Goal: Ask a question

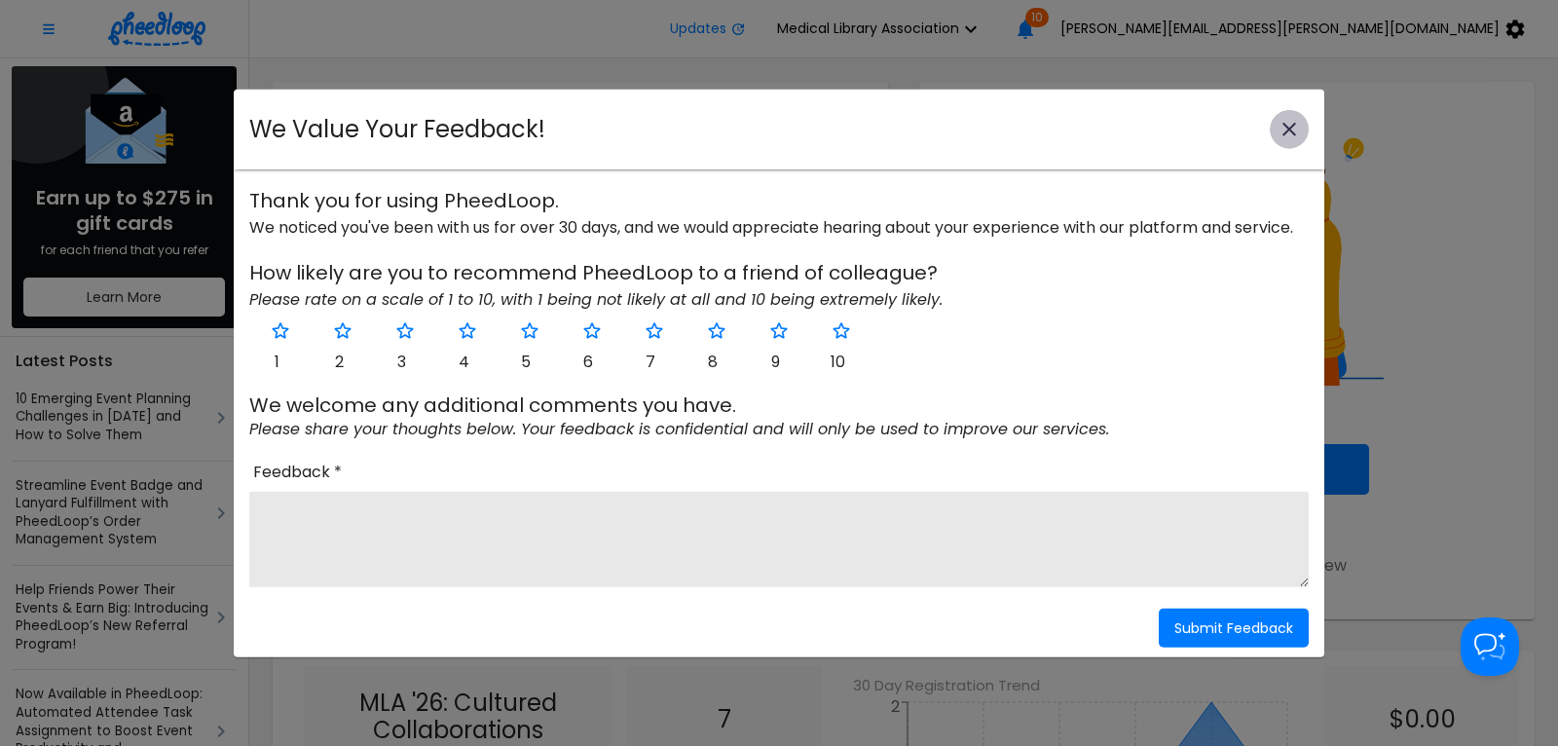
click at [1285, 125] on icon "close-modal" at bounding box center [1290, 130] width 14 height 14
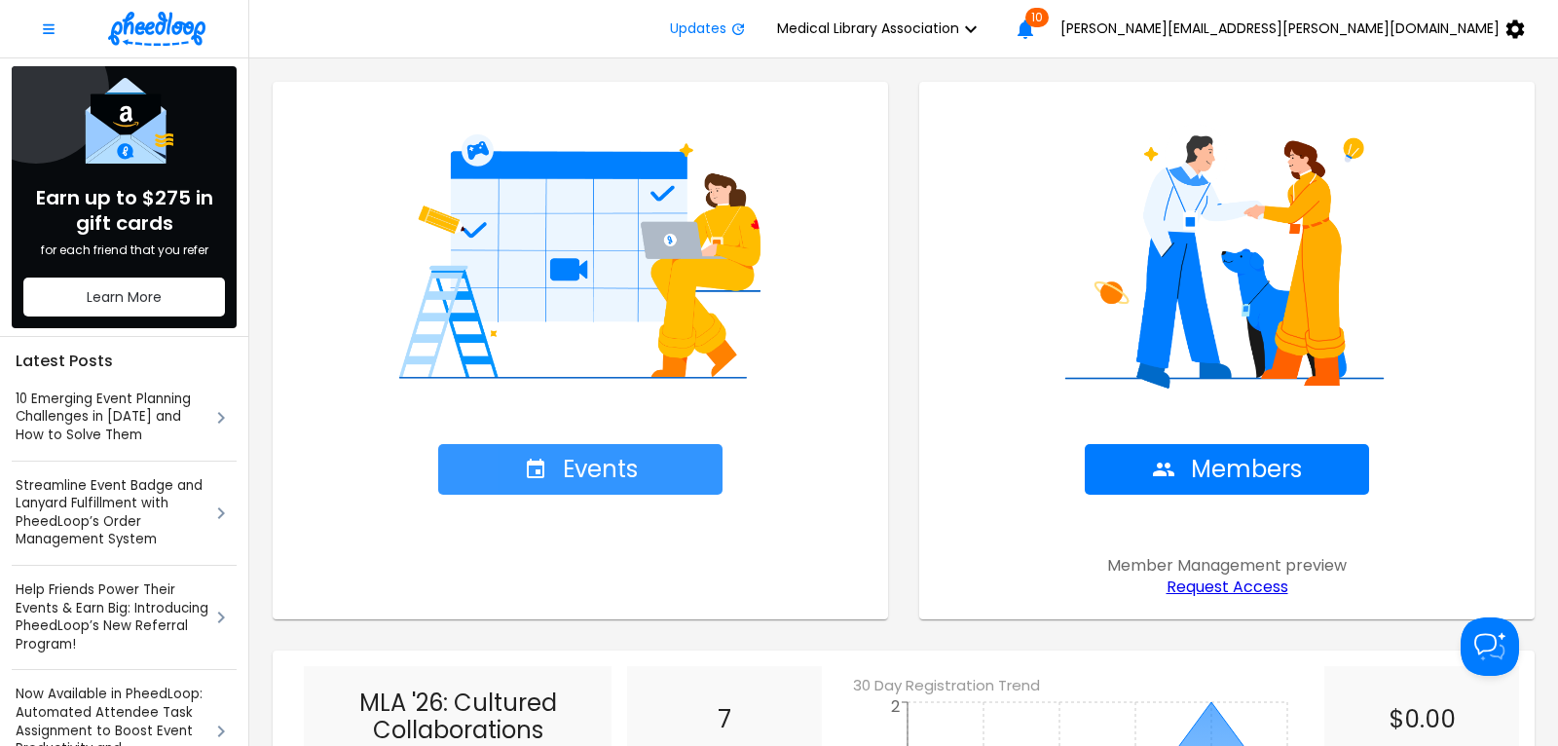
click at [593, 466] on span "Events" at bounding box center [581, 469] width 114 height 27
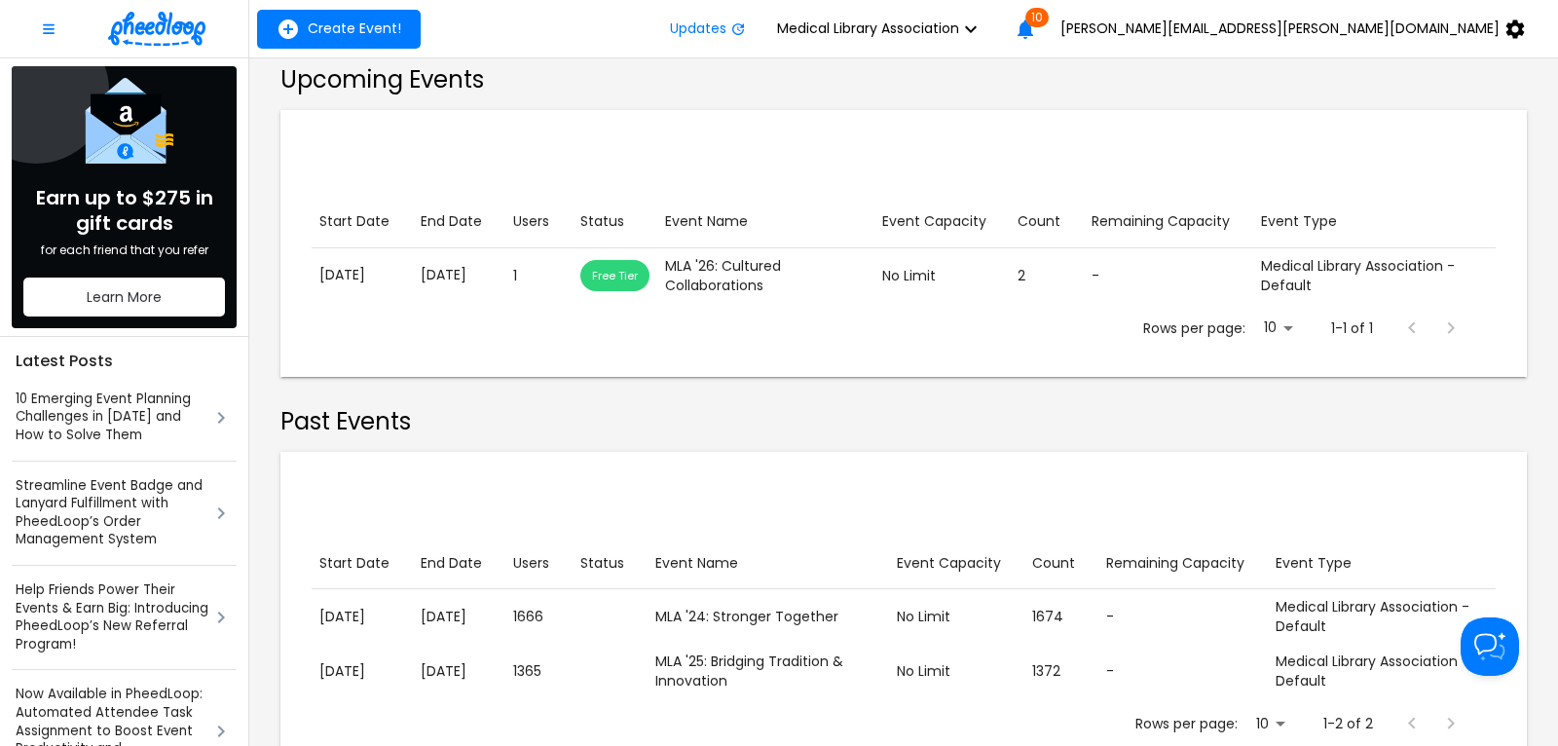
scroll to position [394, 0]
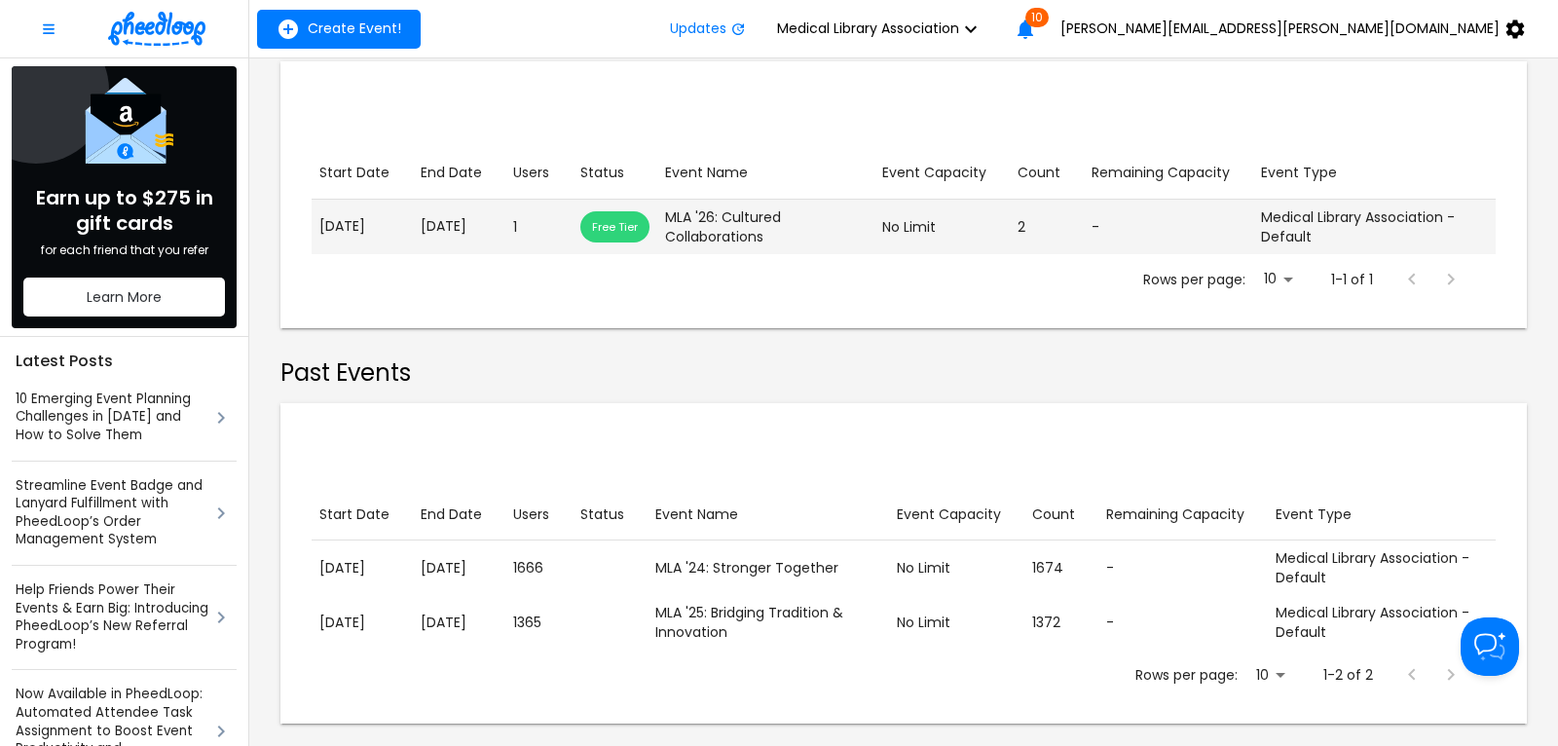
click at [391, 227] on p "[DATE]" at bounding box center [362, 226] width 86 height 20
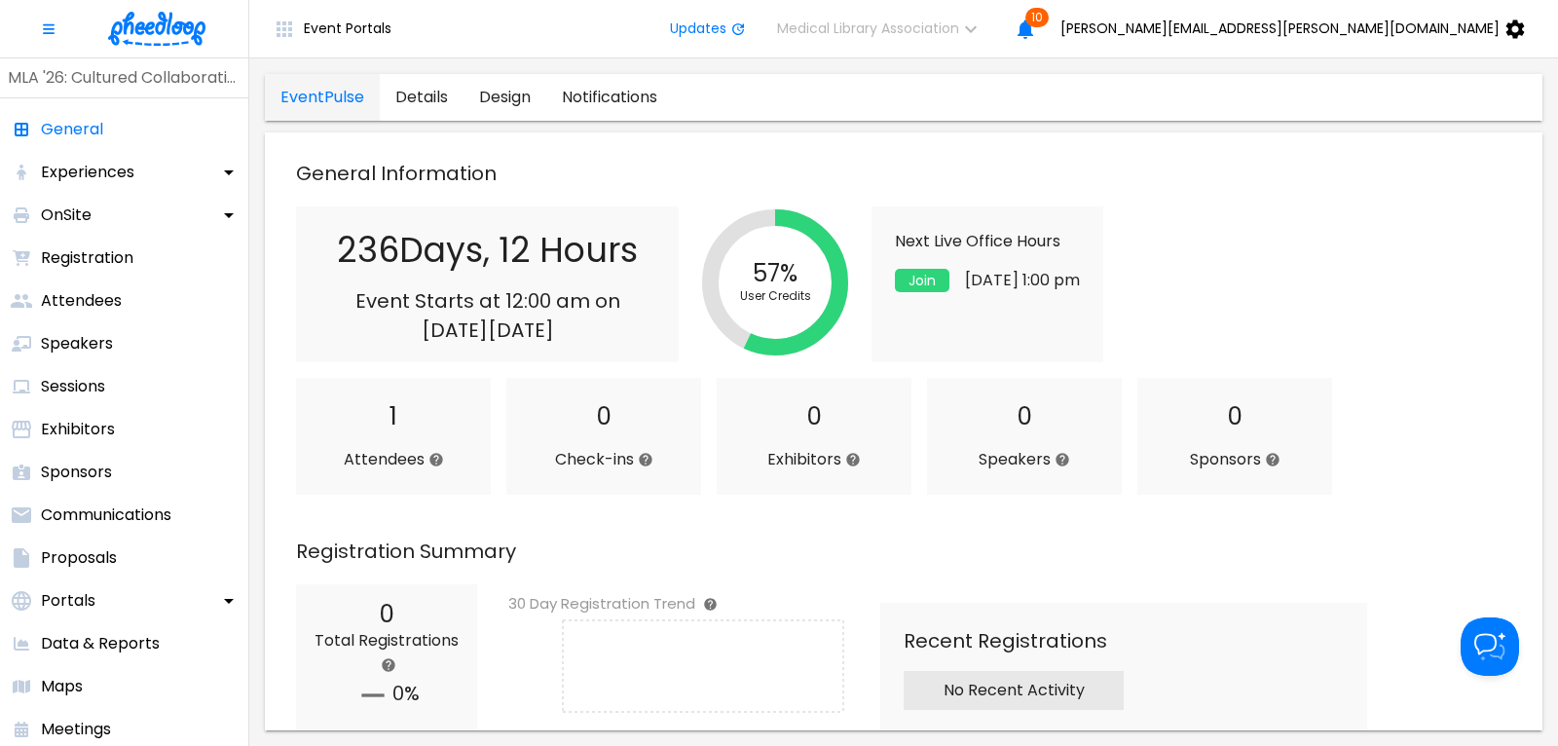
click at [161, 21] on img at bounding box center [156, 29] width 97 height 34
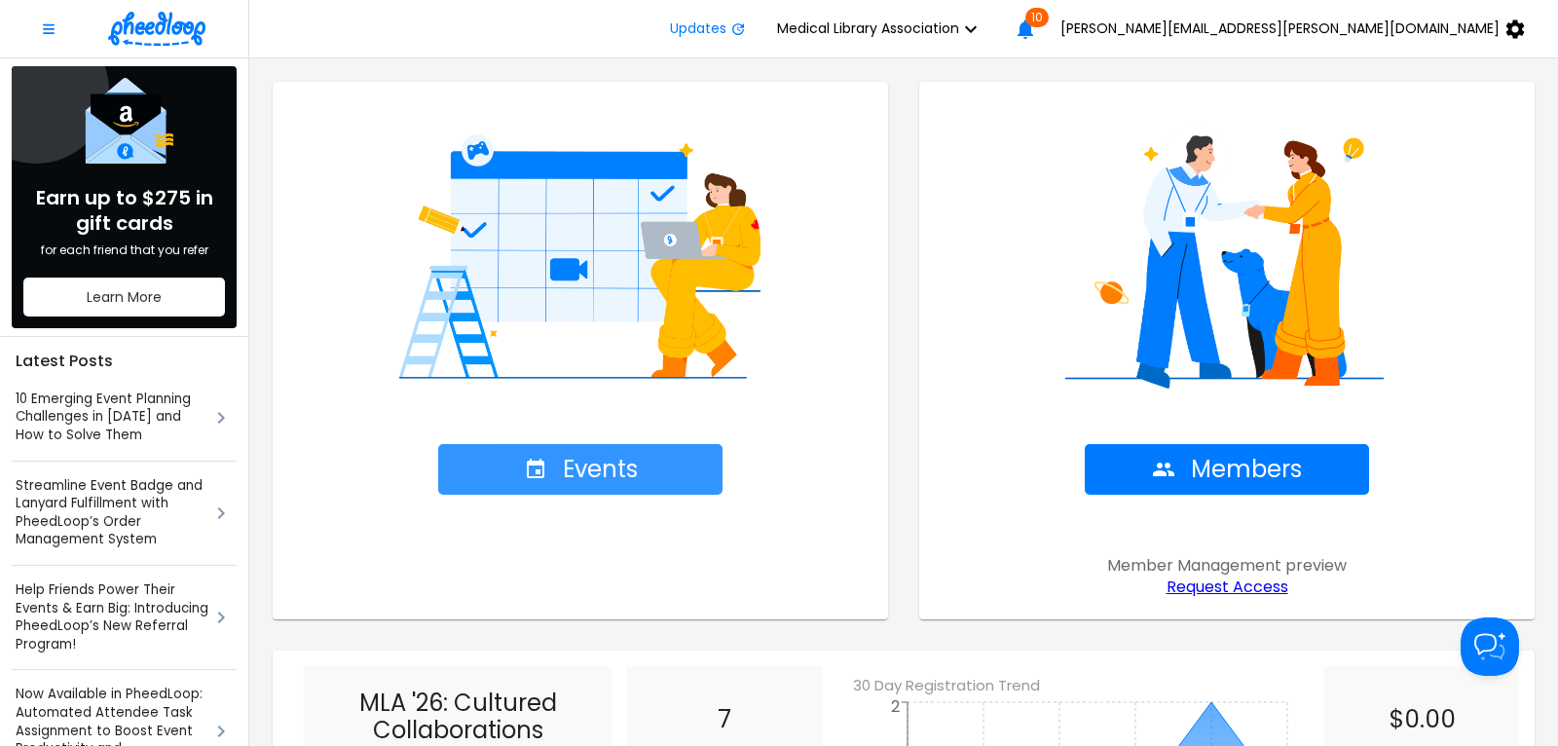
click at [598, 464] on span "Events" at bounding box center [581, 469] width 114 height 27
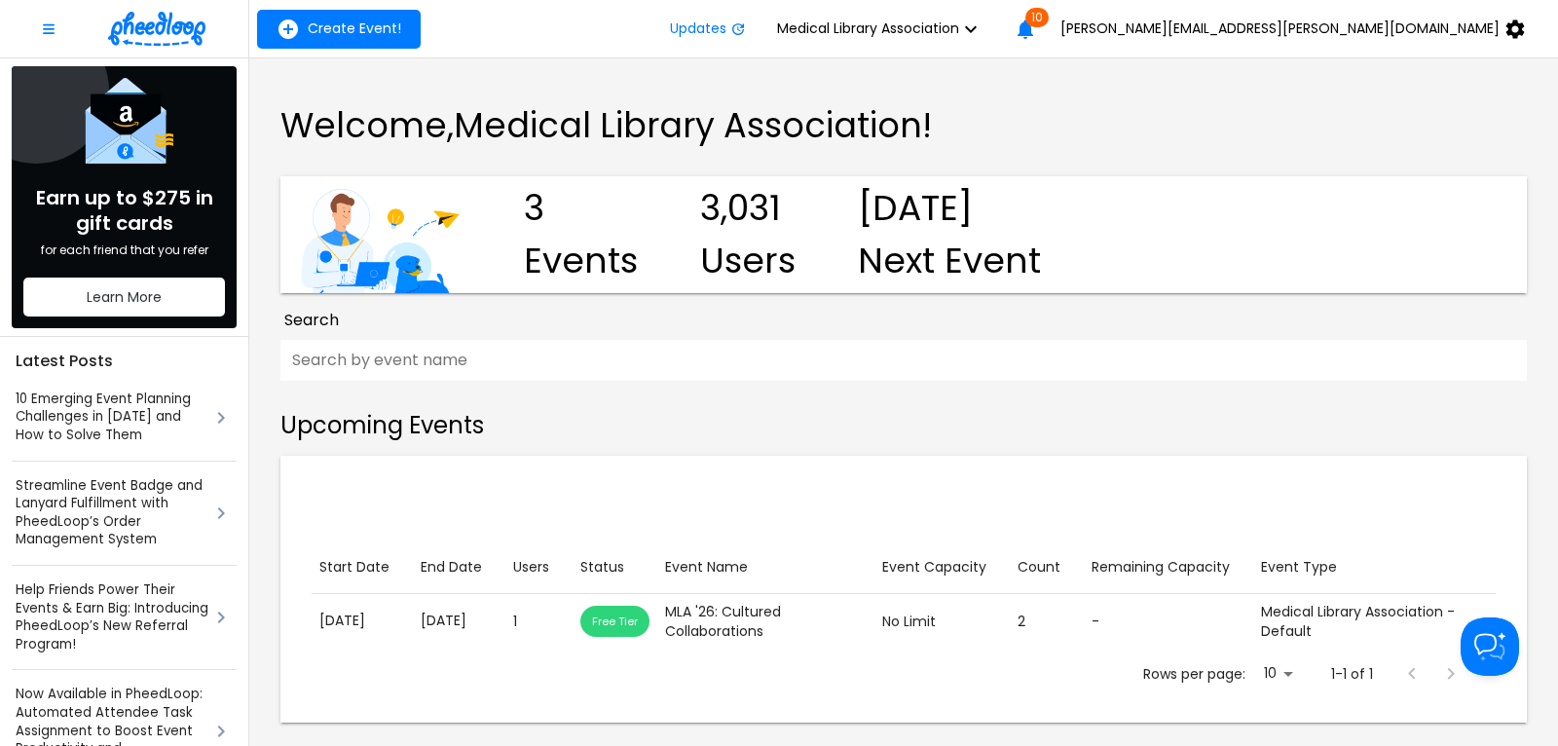
scroll to position [409, 0]
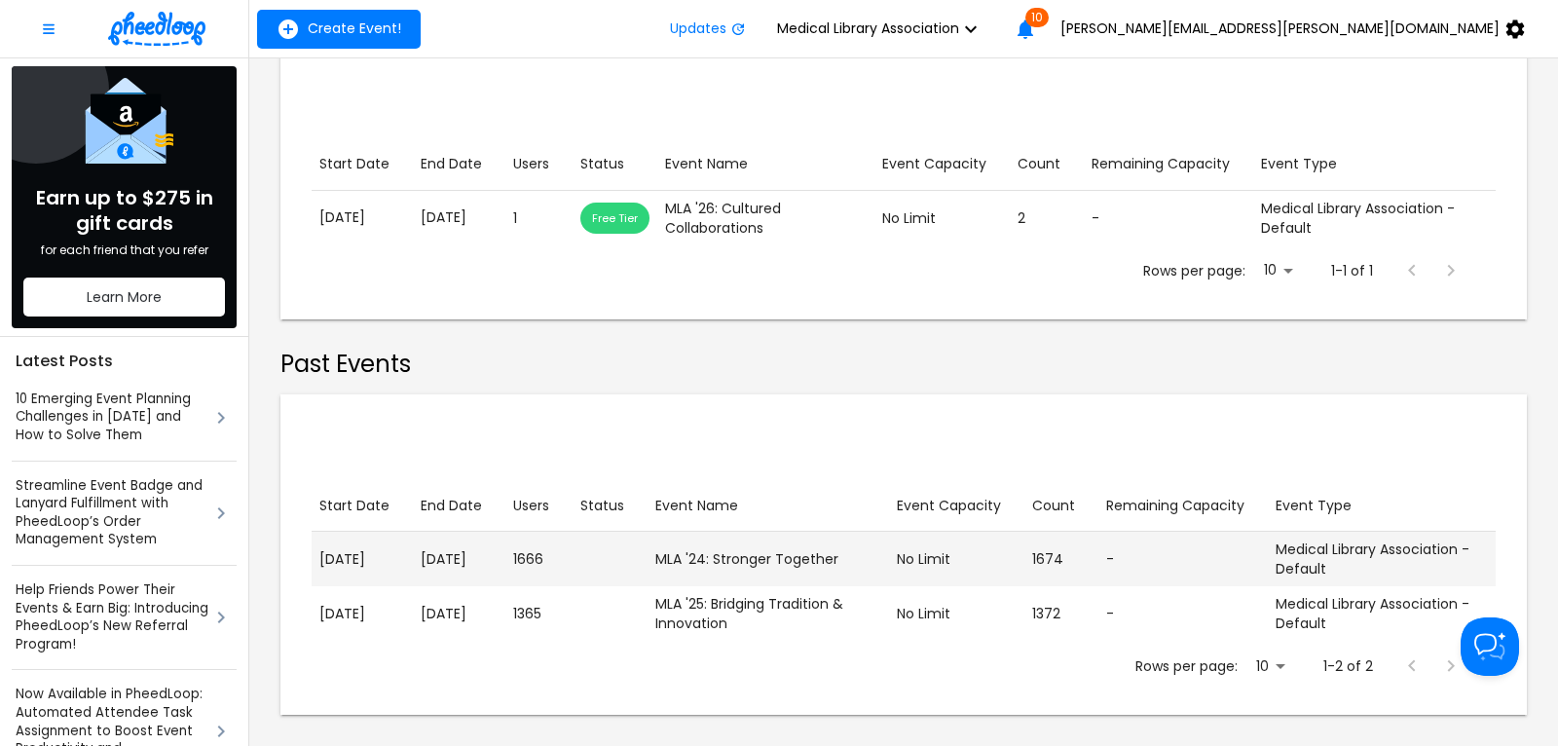
click at [459, 558] on p "[DATE]" at bounding box center [459, 559] width 77 height 20
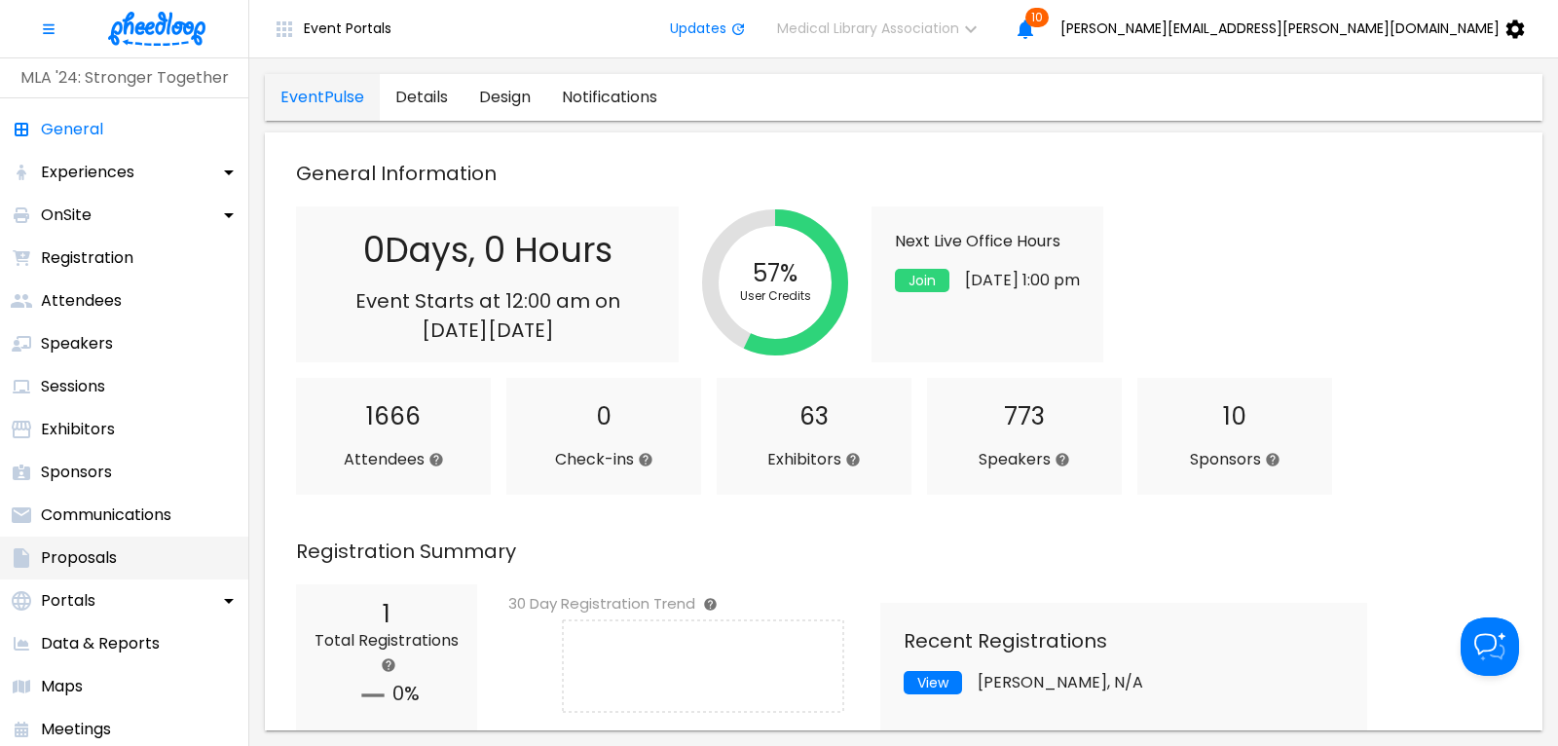
click at [89, 553] on p "Proposals" at bounding box center [79, 557] width 76 height 23
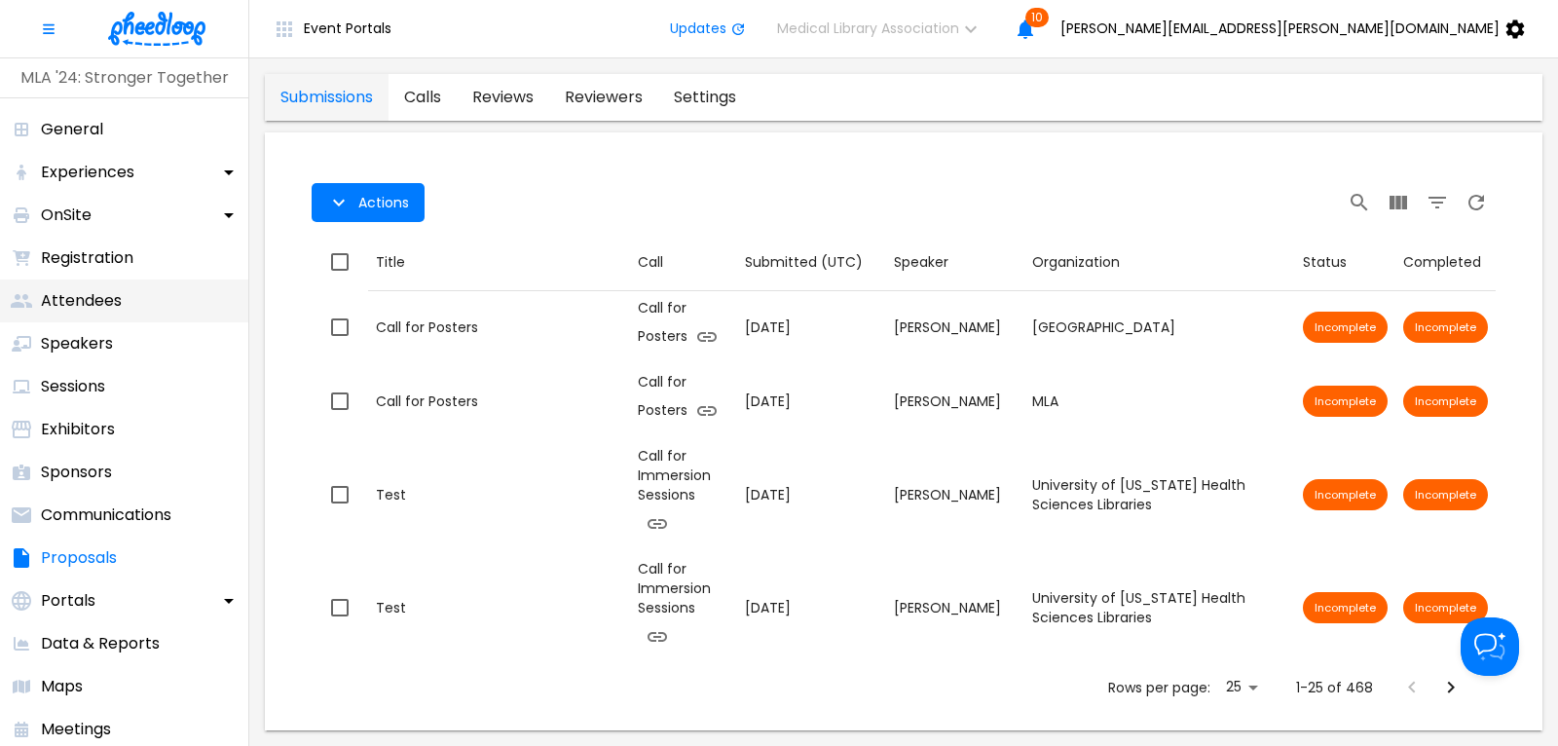
click at [79, 307] on p "Attendees" at bounding box center [81, 300] width 81 height 23
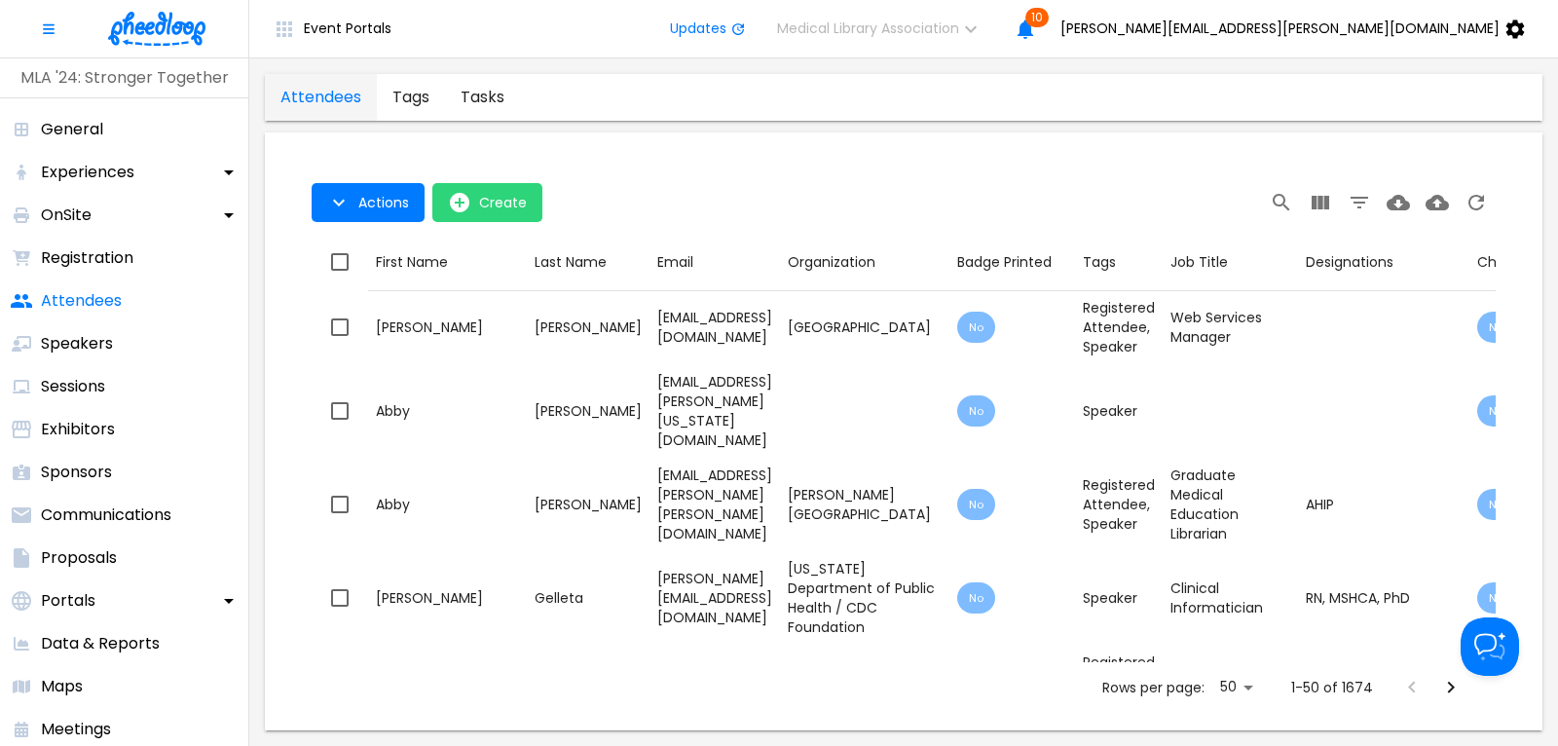
click at [144, 30] on img at bounding box center [156, 29] width 97 height 34
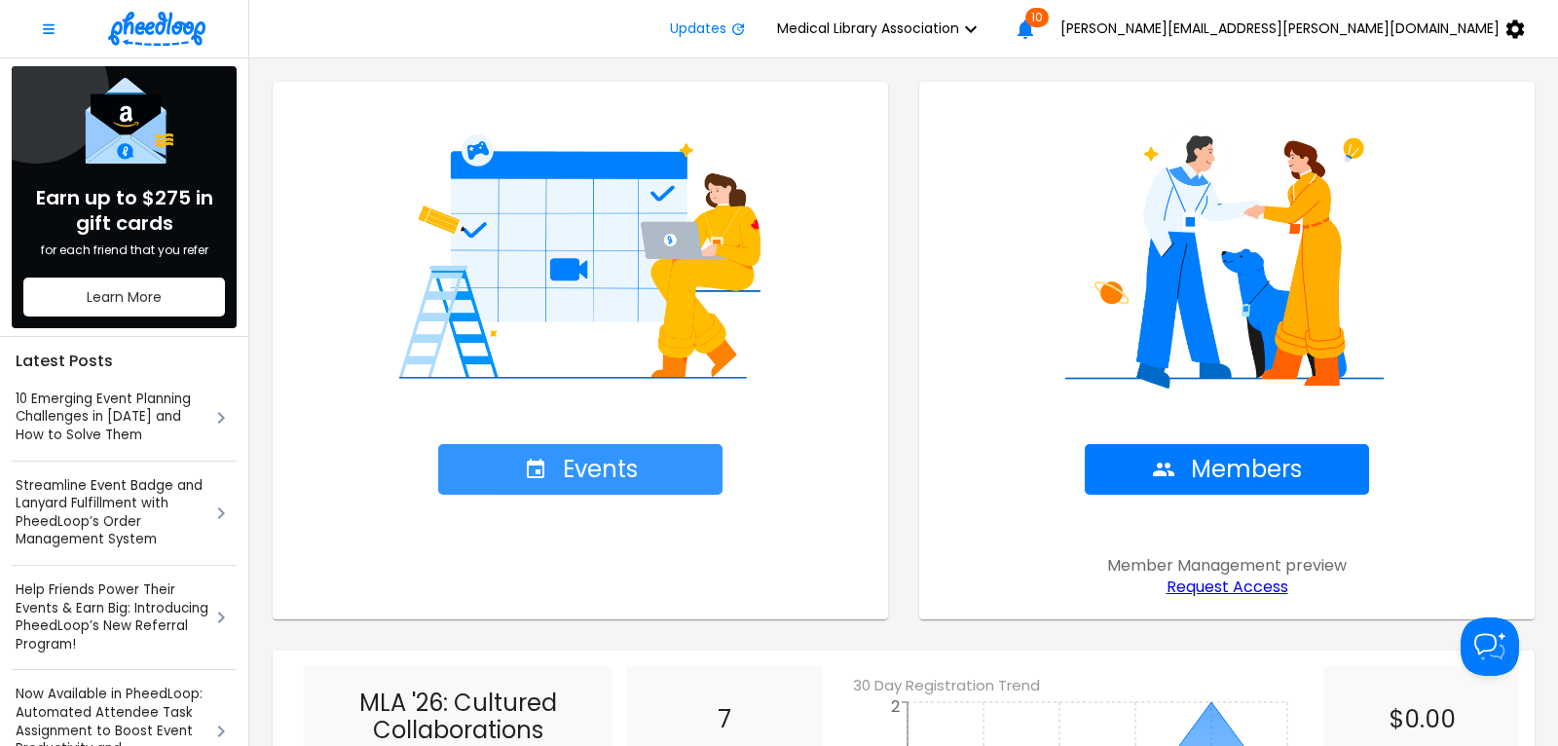
click at [615, 475] on span "Events" at bounding box center [581, 469] width 114 height 27
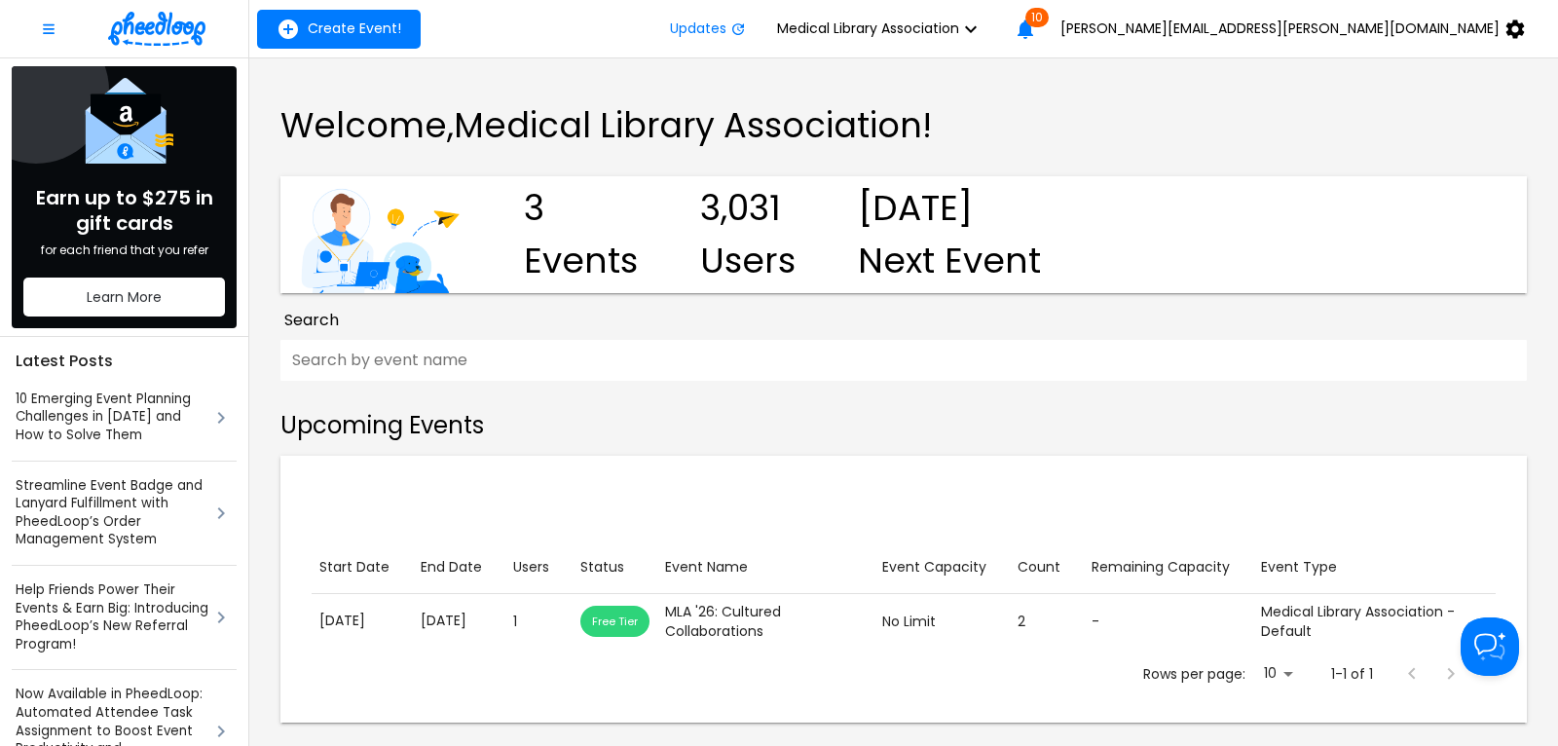
click at [186, 34] on img at bounding box center [156, 29] width 97 height 34
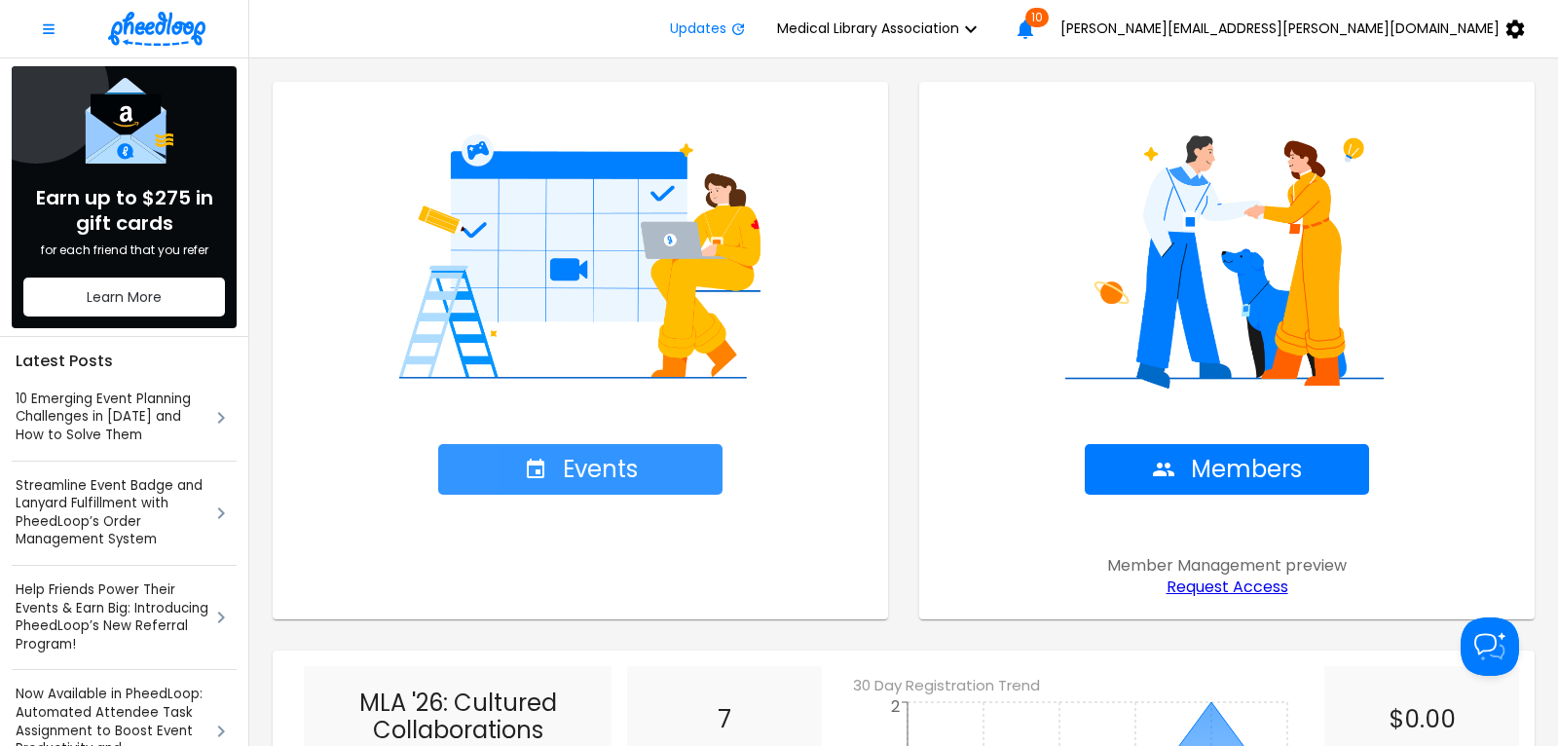
click at [605, 469] on span "Events" at bounding box center [581, 469] width 114 height 27
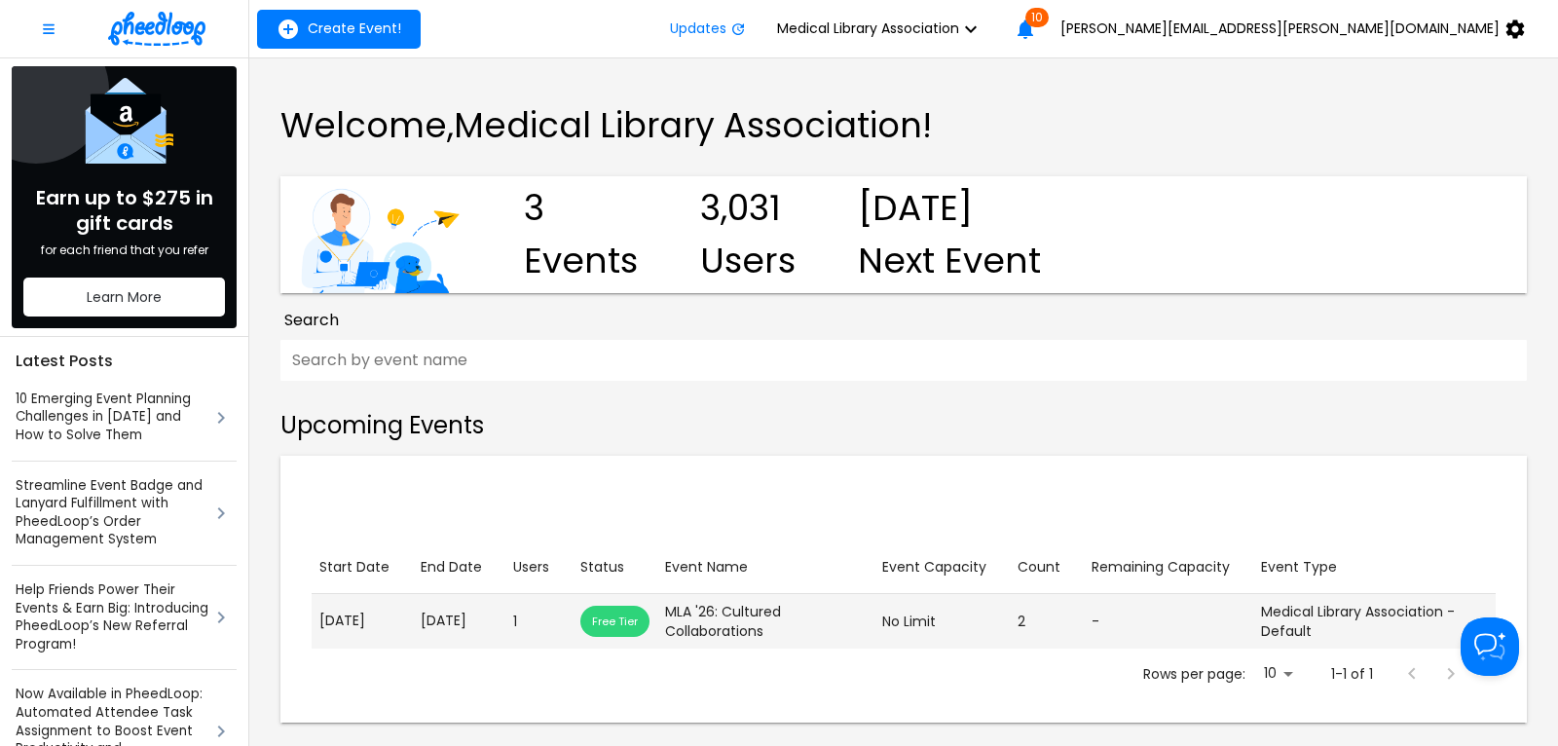
click at [479, 621] on p "[DATE]" at bounding box center [459, 621] width 77 height 20
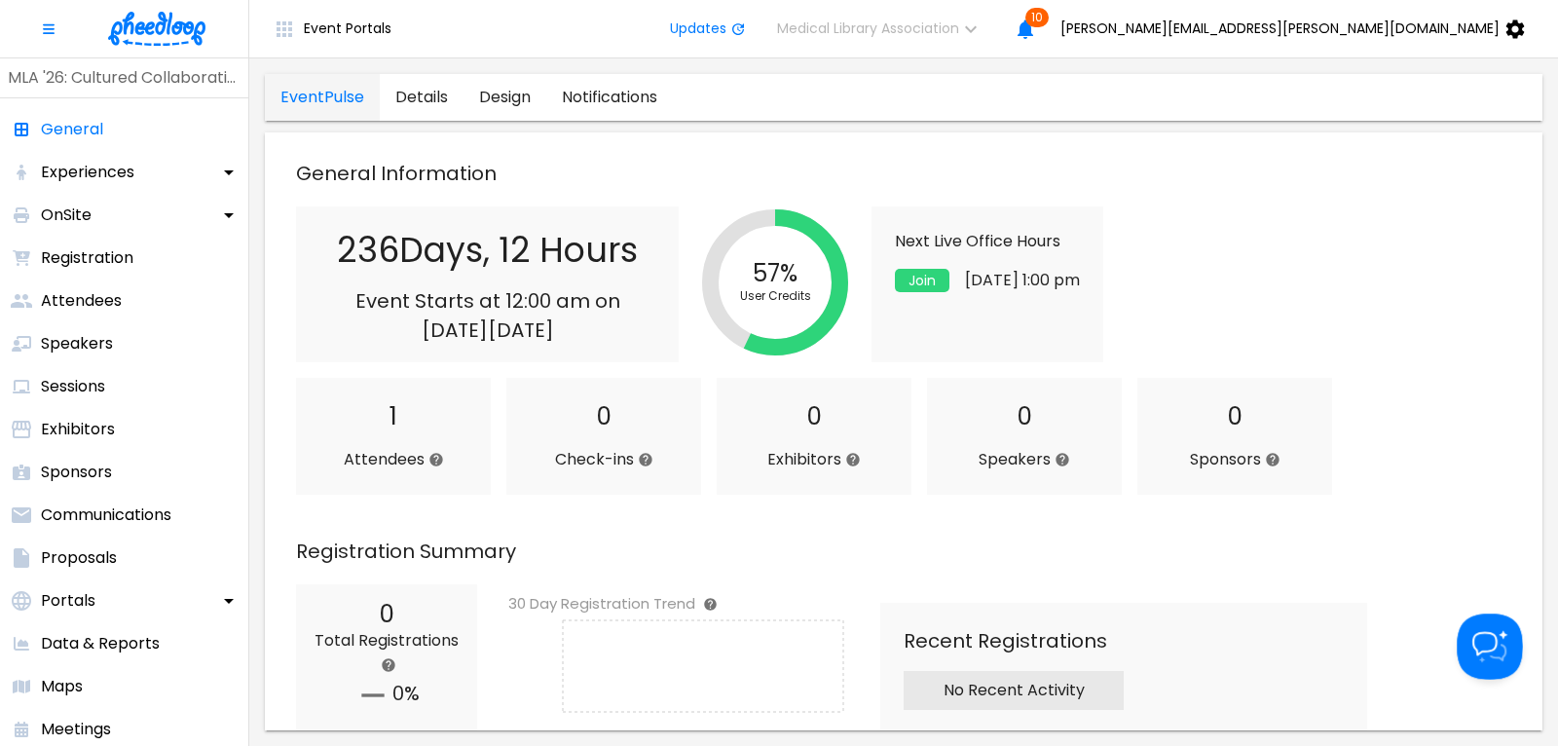
click at [1482, 638] on button "Open Beacon popover" at bounding box center [1486, 643] width 58 height 58
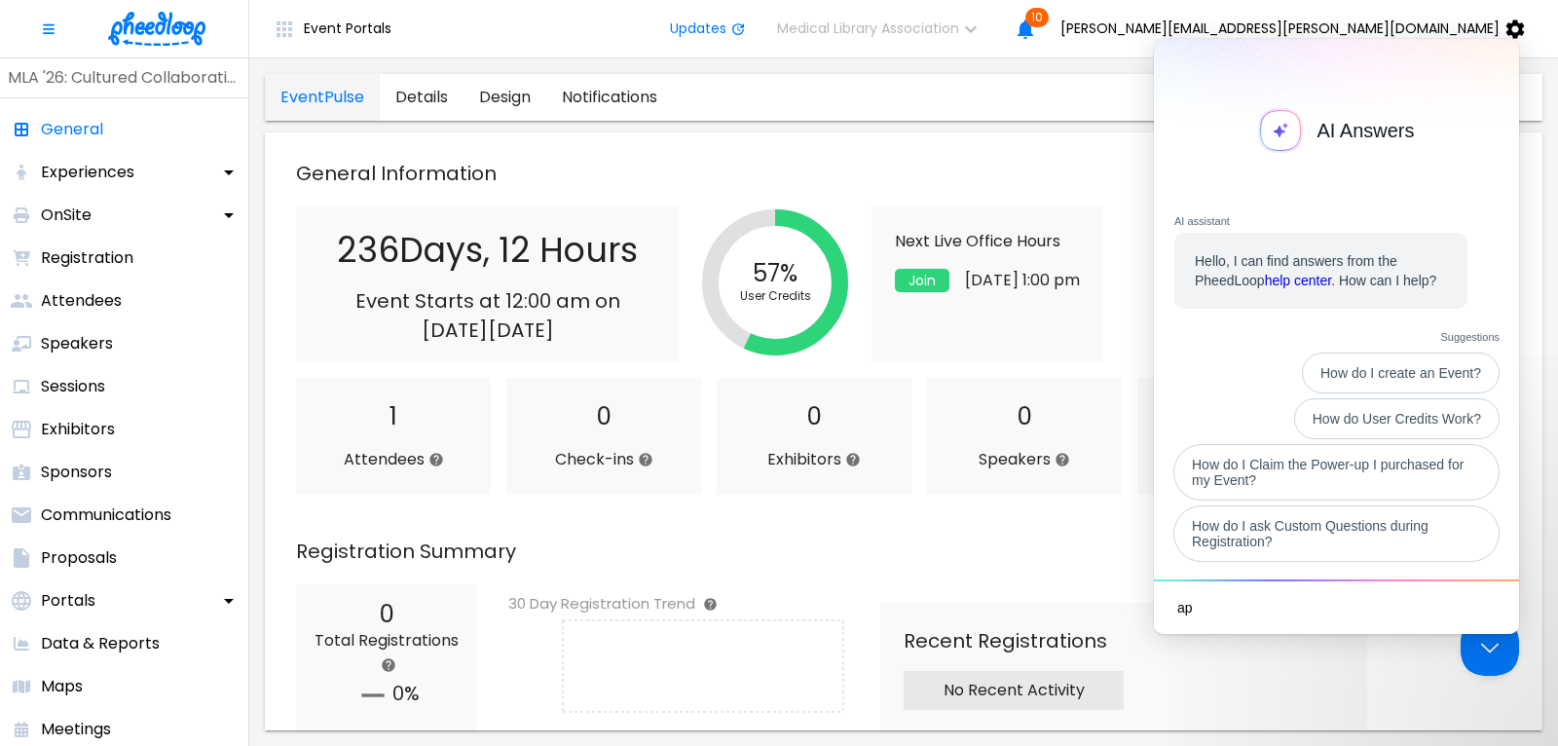
type textarea "api"
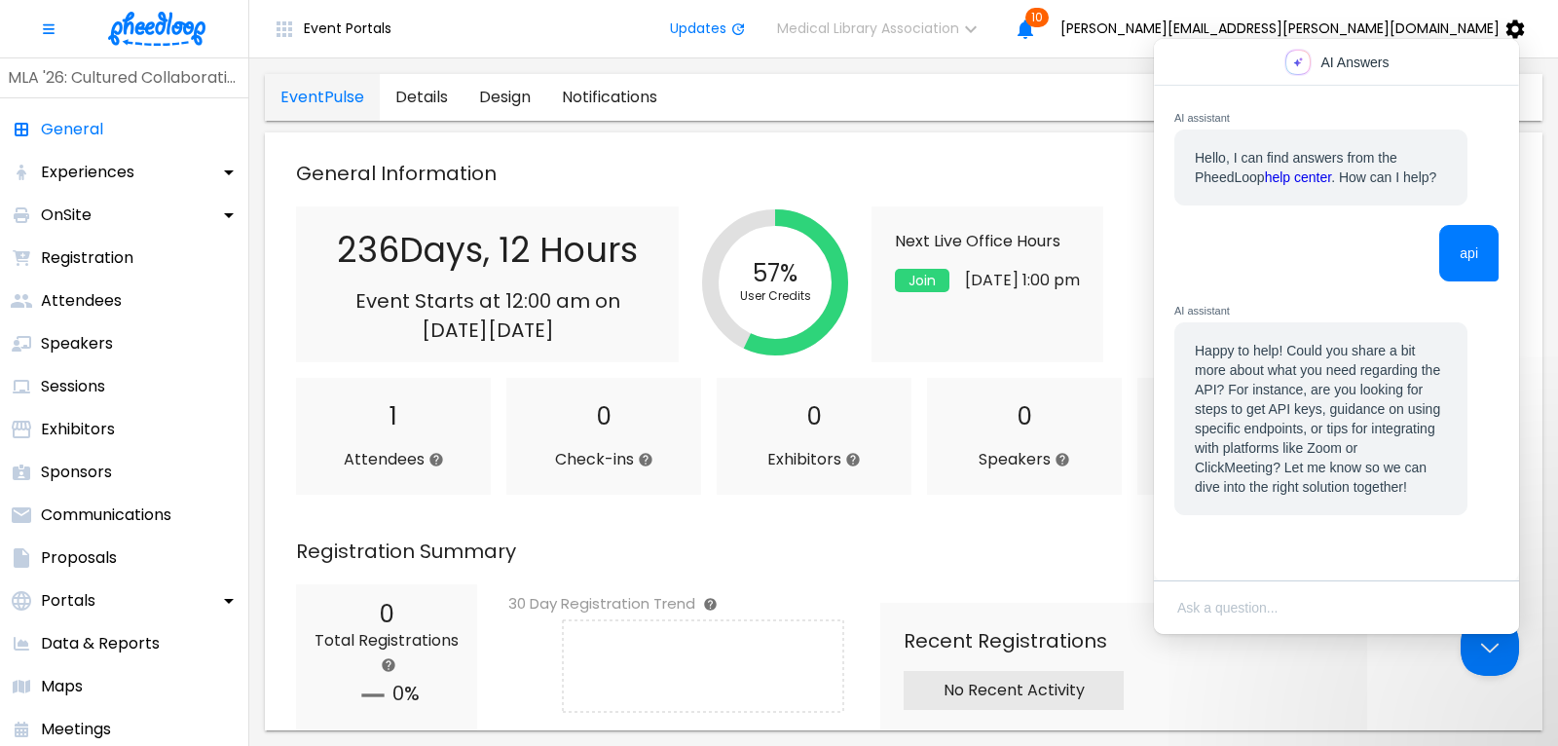
click at [1212, 607] on textarea "Ask a question..." at bounding box center [1347, 609] width 338 height 42
type textarea "does pheedloop allow for API integration with cvent"
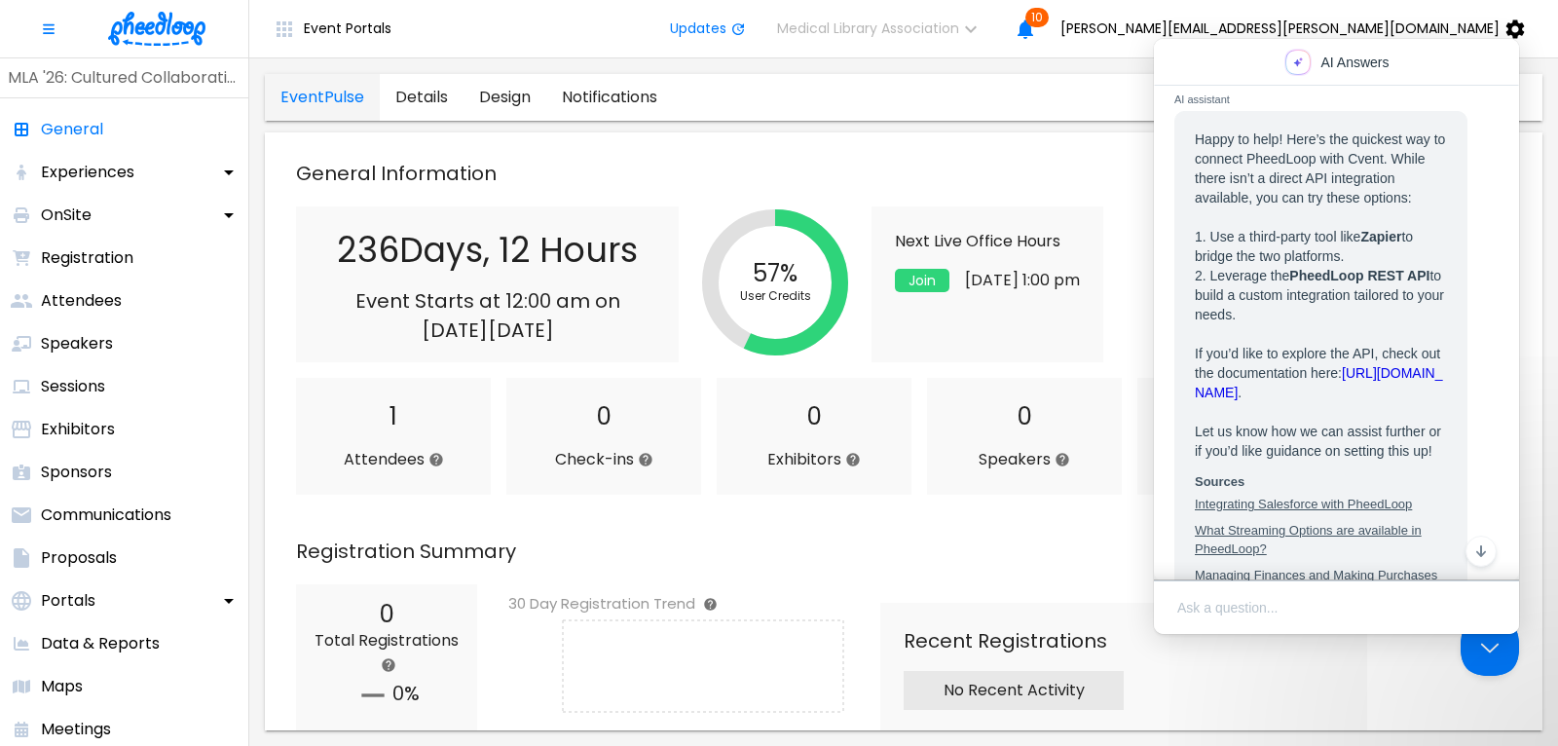
scroll to position [336, 0]
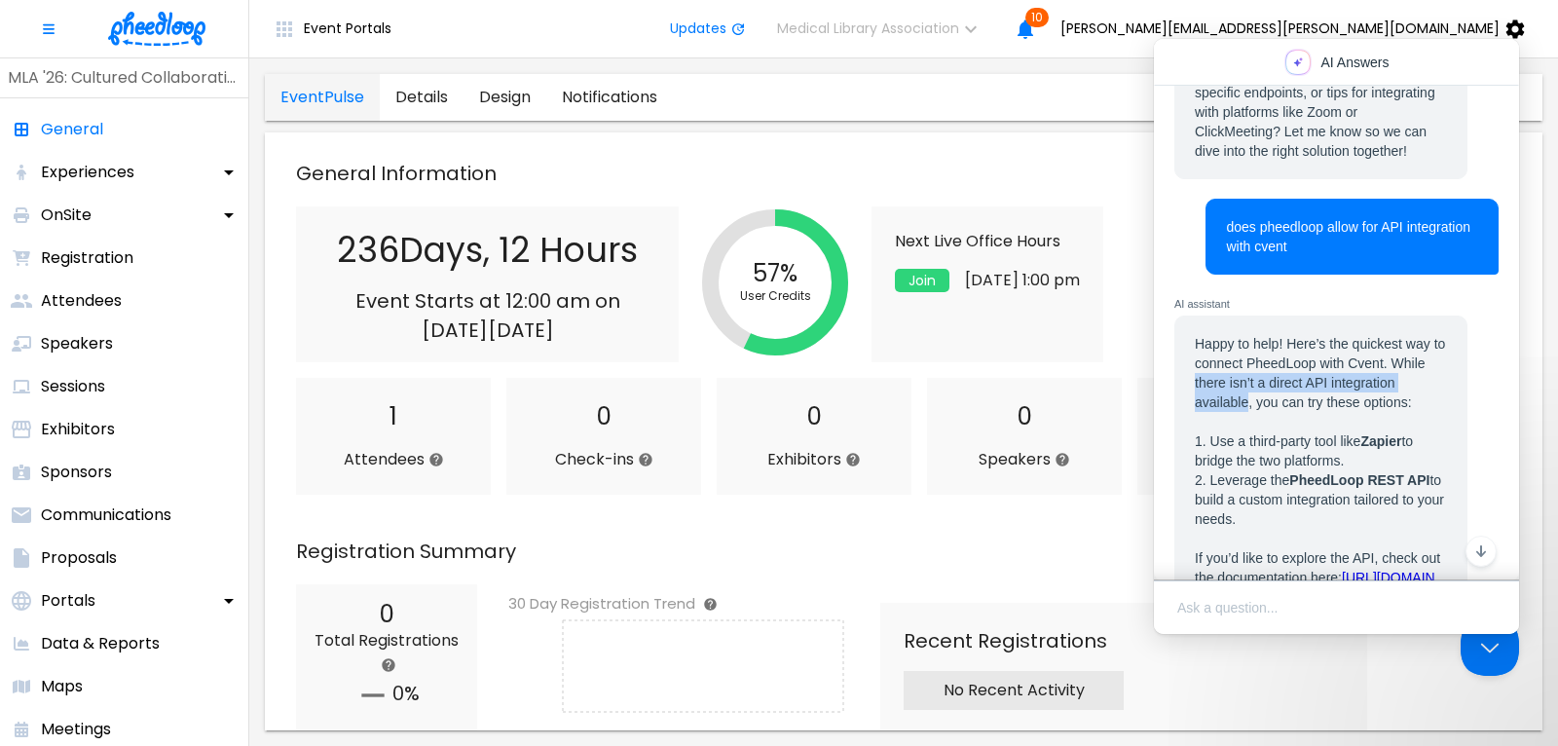
drag, startPoint x: 1197, startPoint y: 382, endPoint x: 1247, endPoint y: 400, distance: 53.0
click at [1247, 400] on div "Happy to help! Here’s the quickest way to connect PheedLoop with Cvent. While t…" at bounding box center [1321, 499] width 252 height 331
copy div "there isn’t a direct API integration available"
